Goal: Task Accomplishment & Management: Use online tool/utility

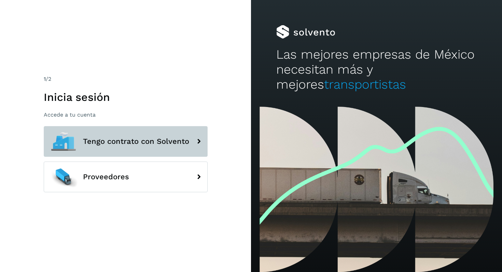
click at [149, 144] on span "Tengo contrato con Solvento" at bounding box center [136, 142] width 106 height 8
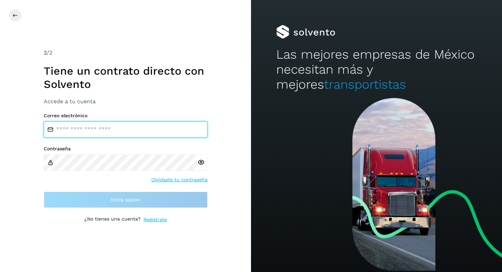
click at [97, 128] on input "email" at bounding box center [126, 130] width 164 height 16
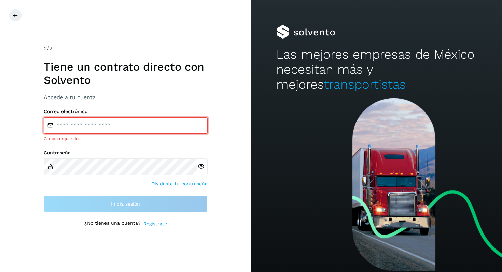
type input "**********"
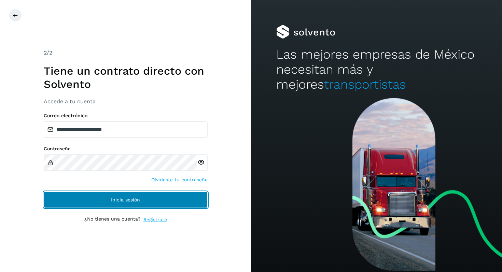
click at [125, 201] on span "Inicia sesión" at bounding box center [125, 200] width 29 height 5
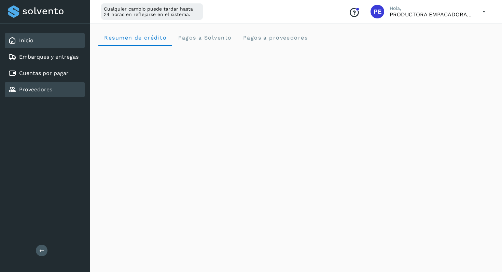
click at [56, 92] on div "Proveedores" at bounding box center [45, 89] width 80 height 15
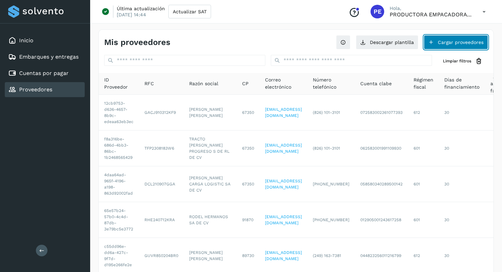
click at [449, 43] on button "Cargar proveedores" at bounding box center [456, 42] width 64 height 14
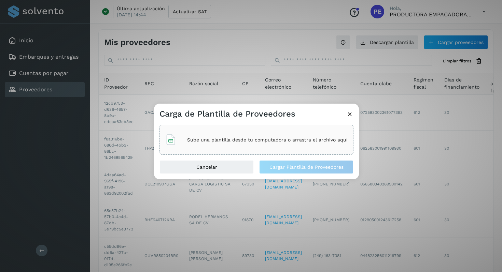
click at [249, 141] on p "Sube una plantilla desde tu computadora o arrastra el archivo aquí" at bounding box center [267, 140] width 160 height 6
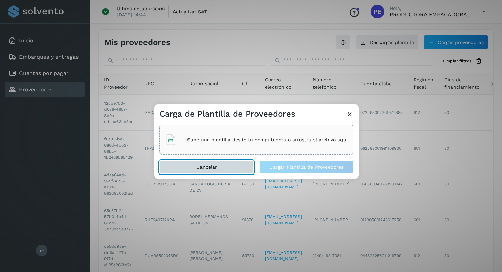
click at [201, 167] on span "Cancelar" at bounding box center [206, 167] width 21 height 5
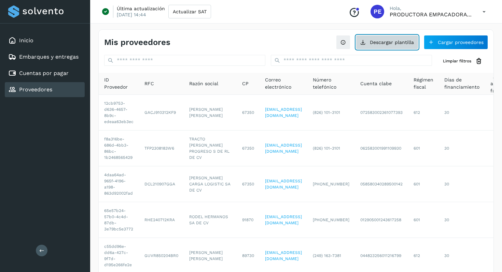
click at [385, 39] on button "Descargar plantilla" at bounding box center [387, 42] width 62 height 14
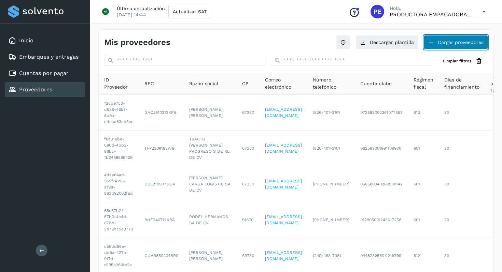
click at [450, 41] on button "Cargar proveedores" at bounding box center [456, 42] width 64 height 14
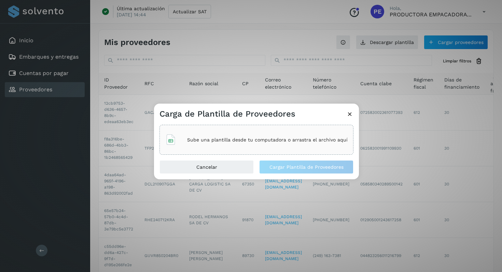
click at [241, 141] on p "Sube una plantilla desde tu computadora o arrastra el archivo aquí" at bounding box center [267, 140] width 160 height 6
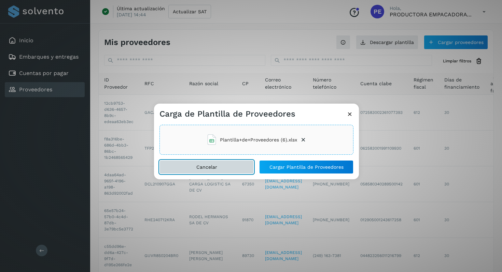
click at [224, 167] on button "Cancelar" at bounding box center [206, 167] width 94 height 14
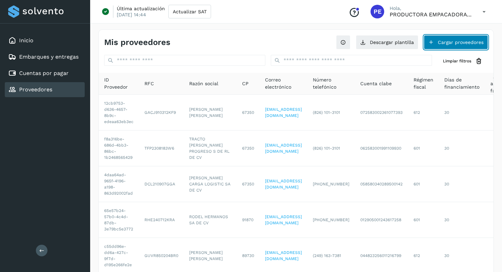
click at [451, 45] on button "Cargar proveedores" at bounding box center [456, 42] width 64 height 14
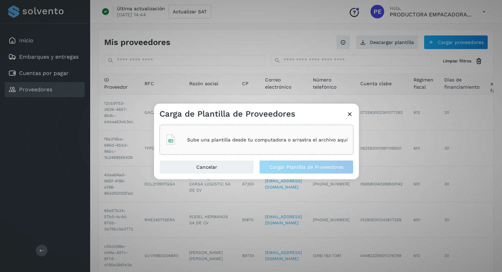
click at [238, 136] on div "Sube una plantilla desde tu computadora o arrastra el archivo aquí" at bounding box center [256, 140] width 182 height 18
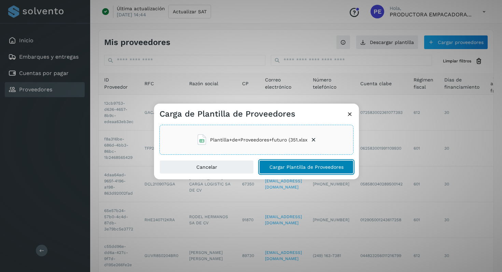
click at [281, 166] on span "Cargar Plantilla de Proveedores" at bounding box center [306, 167] width 74 height 5
